Goal: Check status: Check status

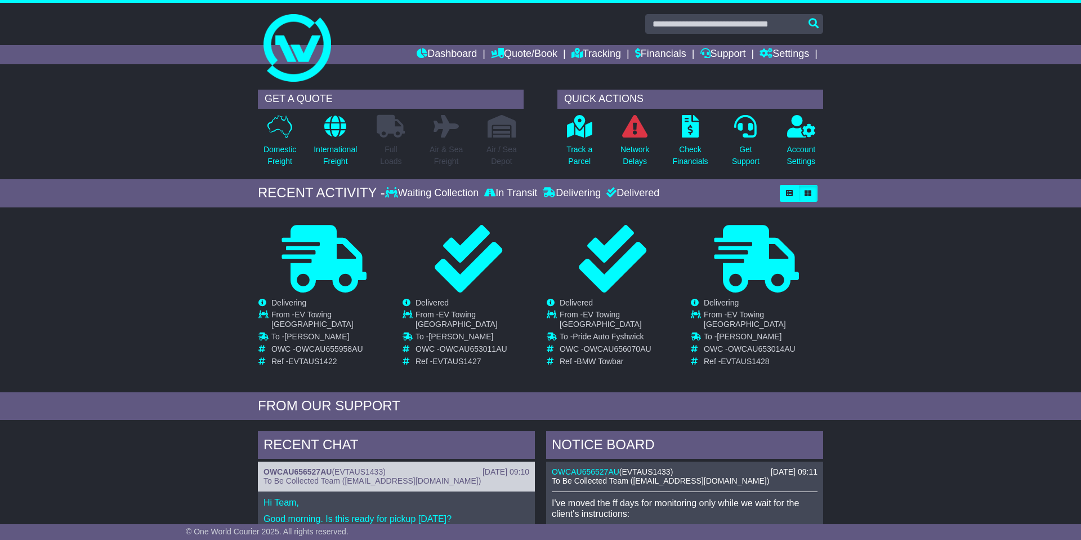
click at [418, 197] on div "Waiting Collection" at bounding box center [433, 193] width 96 height 12
click at [808, 194] on icon "button" at bounding box center [808, 193] width 7 height 7
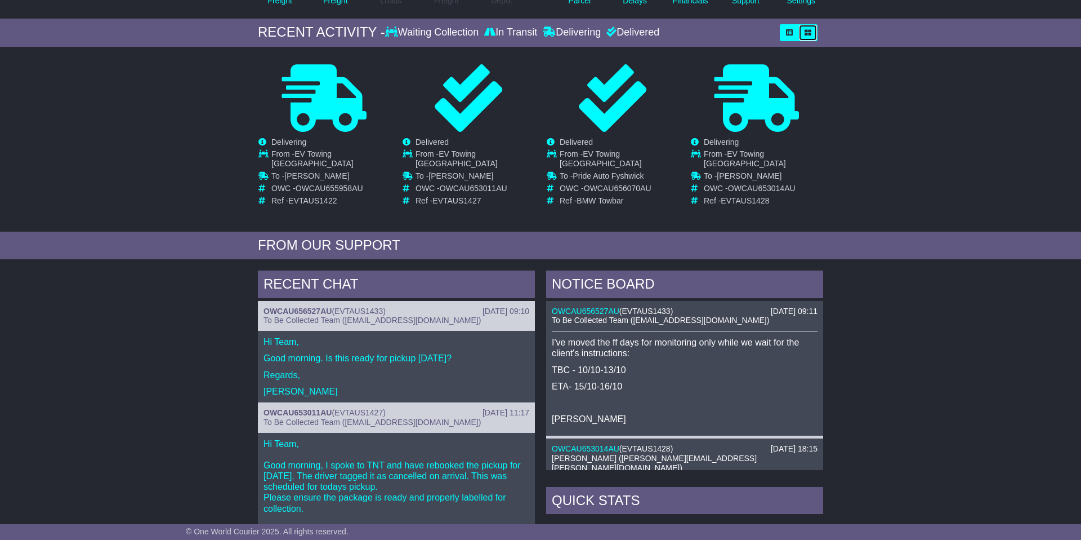
scroll to position [161, 0]
drag, startPoint x: 611, startPoint y: 331, endPoint x: 632, endPoint y: 358, distance: 34.4
click at [617, 336] on p "I've moved the ff days for monitoring only while we wait for the client's instr…" at bounding box center [685, 346] width 266 height 21
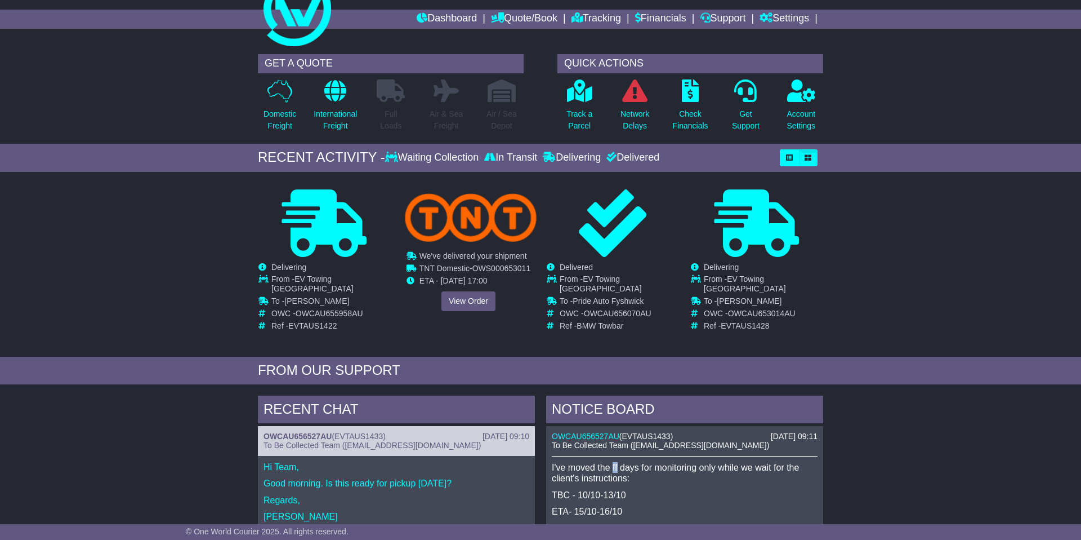
scroll to position [0, 0]
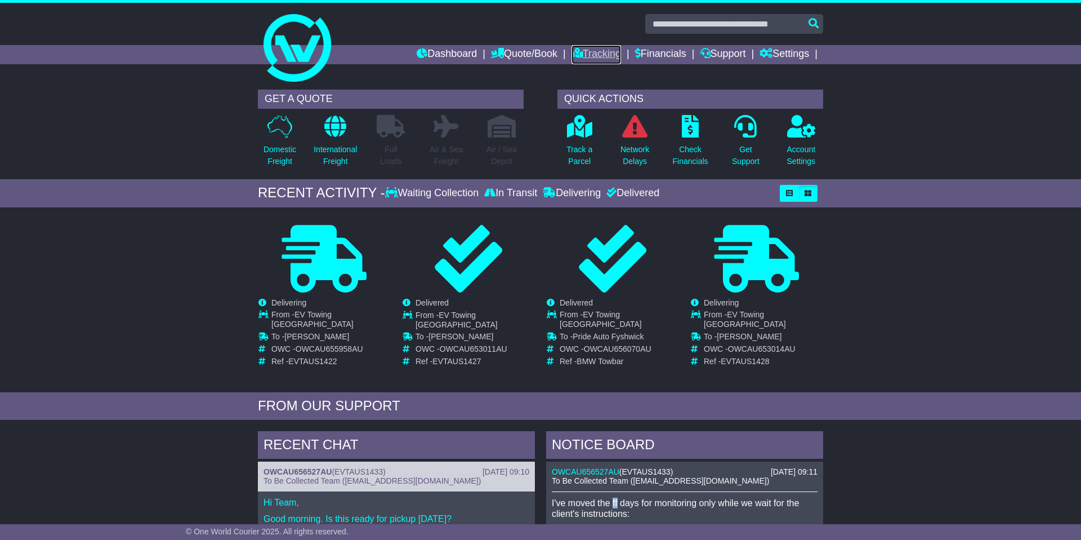
click at [602, 56] on link "Tracking" at bounding box center [597, 54] width 50 height 19
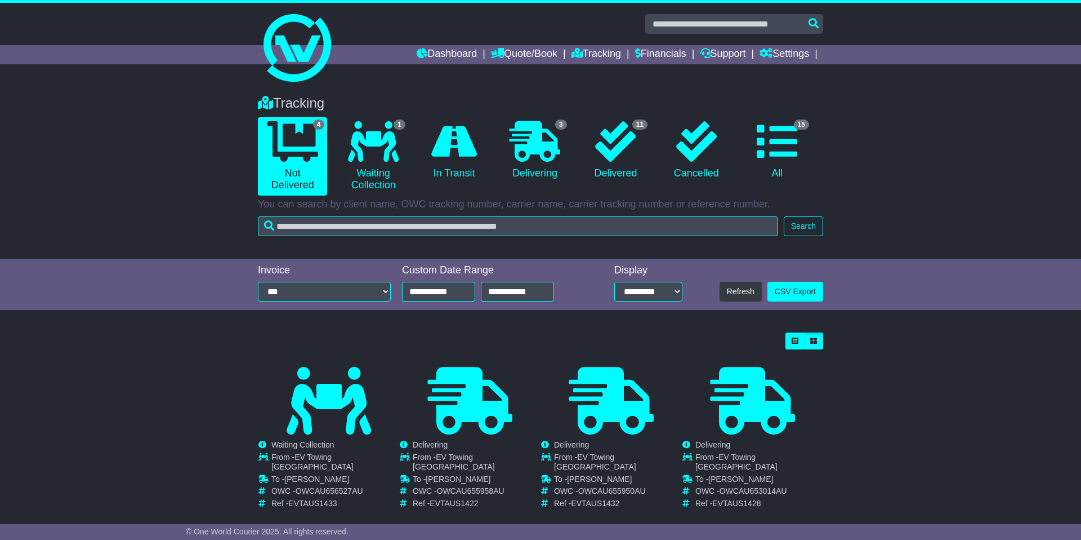
scroll to position [7, 0]
